Goal: Task Accomplishment & Management: Manage account settings

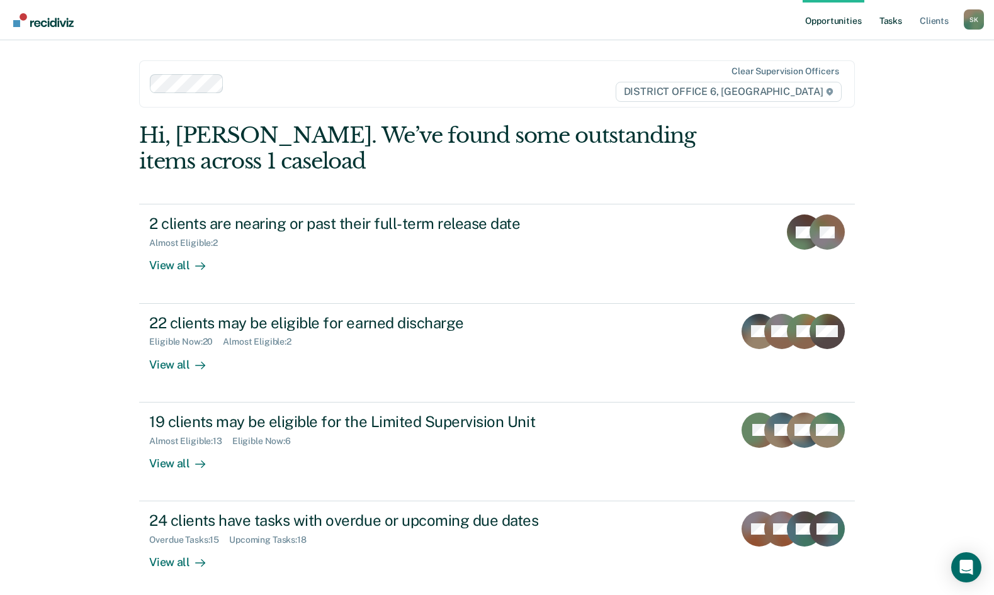
click at [883, 18] on link "Tasks" at bounding box center [891, 20] width 28 height 40
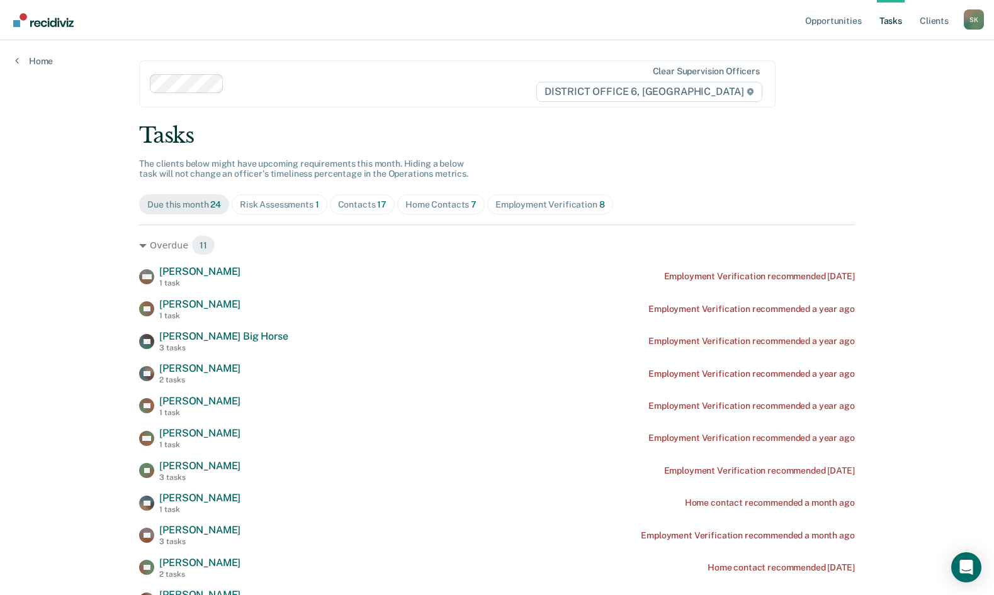
click at [338, 203] on div "Contacts 17" at bounding box center [362, 205] width 49 height 11
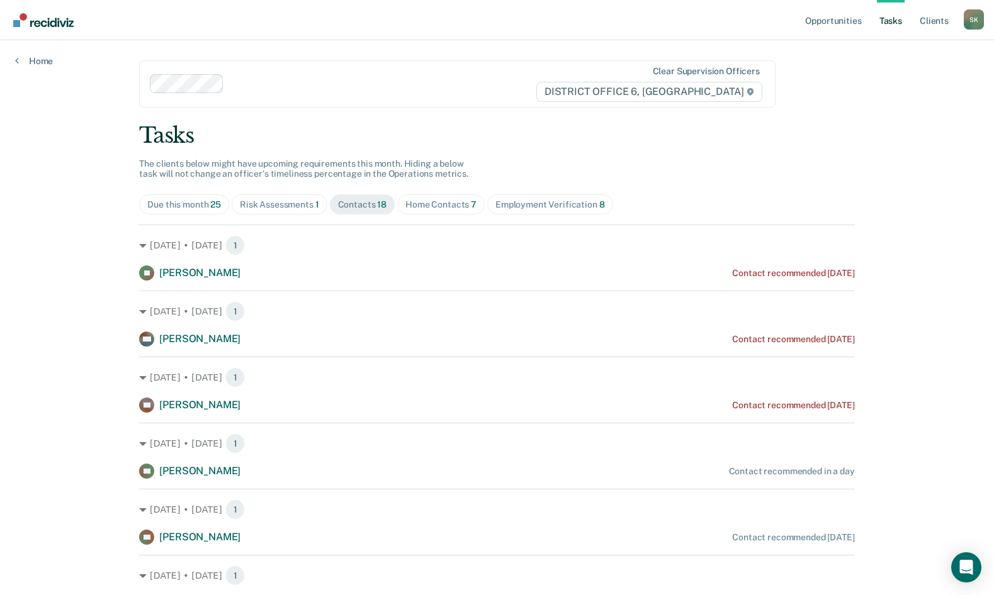
click at [452, 203] on div "Home Contacts 7" at bounding box center [440, 205] width 71 height 11
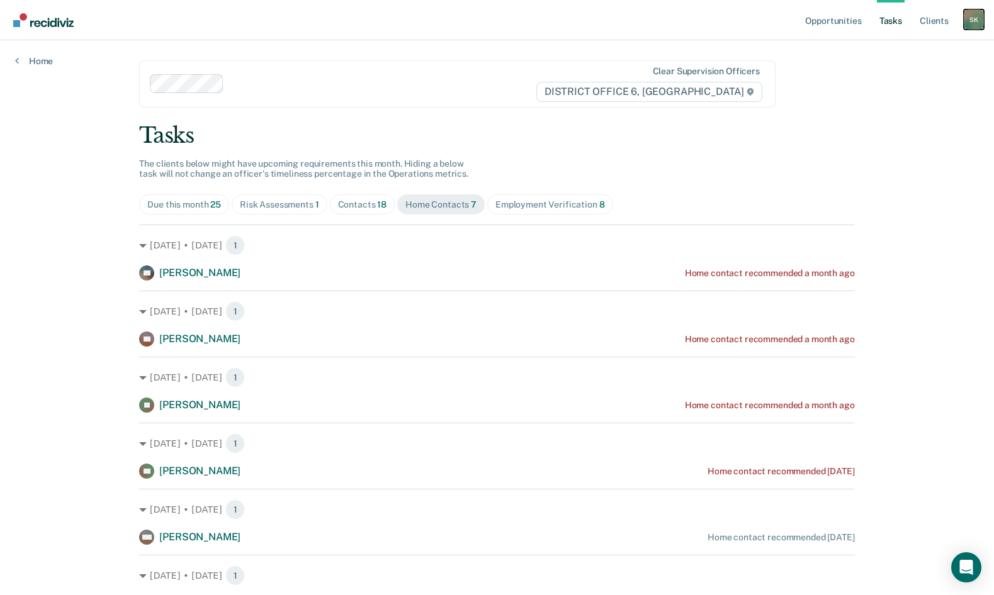
click at [975, 23] on div "S K" at bounding box center [974, 19] width 20 height 20
click at [878, 81] on link "Log Out" at bounding box center [922, 82] width 101 height 11
